Goal: Find specific page/section: Find specific page/section

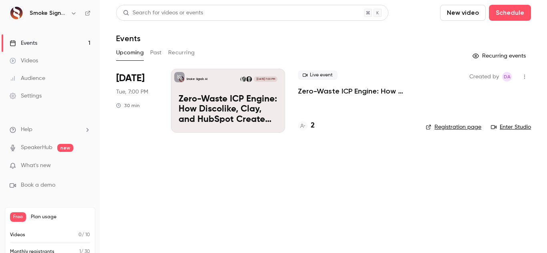
scroll to position [22, 0]
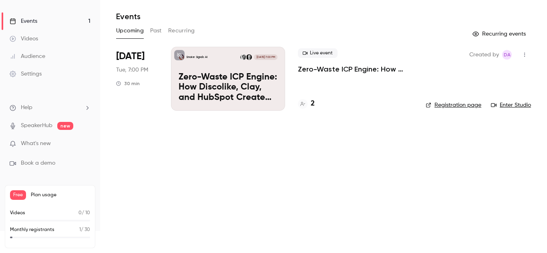
click at [50, 21] on link "Events 1" at bounding box center [50, 21] width 100 height 18
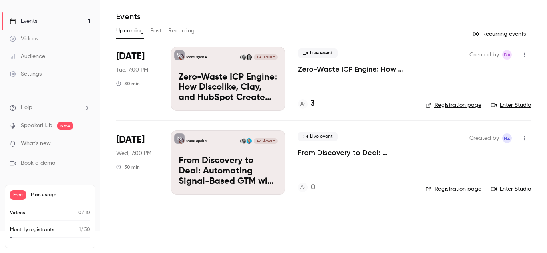
click at [306, 104] on div at bounding box center [303, 104] width 10 height 10
